Goal: Find contact information: Find contact information

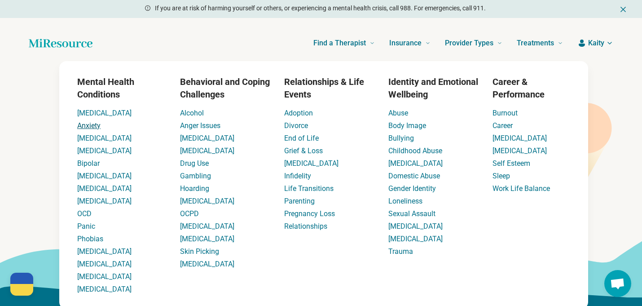
click at [91, 124] on link "Anxiety" at bounding box center [88, 125] width 23 height 9
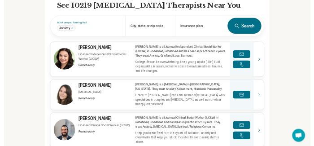
scroll to position [273, 0]
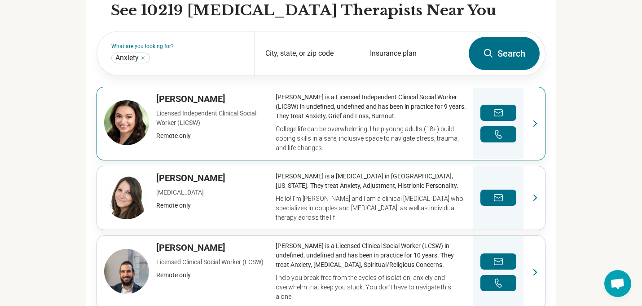
click at [117, 130] on link "View profile" at bounding box center [321, 123] width 448 height 73
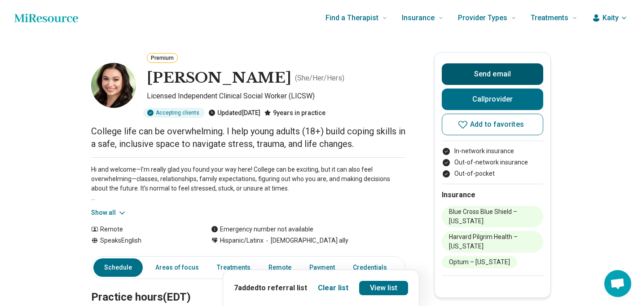
click at [467, 79] on button "Send email" at bounding box center [493, 74] width 102 height 22
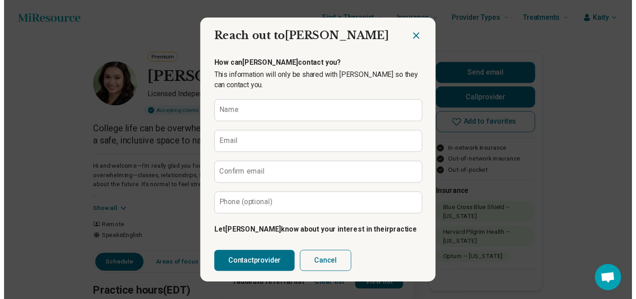
scroll to position [101, 0]
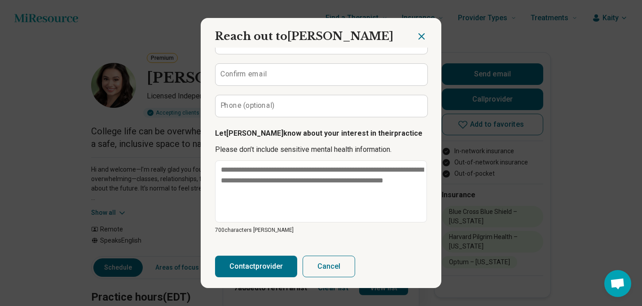
click at [556, 111] on div "Reach out to Jamie Send email Reach out to Jamie How can Jamie contact you? Thi…" at bounding box center [321, 153] width 642 height 306
click at [422, 33] on icon "Close dialog" at bounding box center [421, 36] width 11 height 11
